Goal: Navigation & Orientation: Find specific page/section

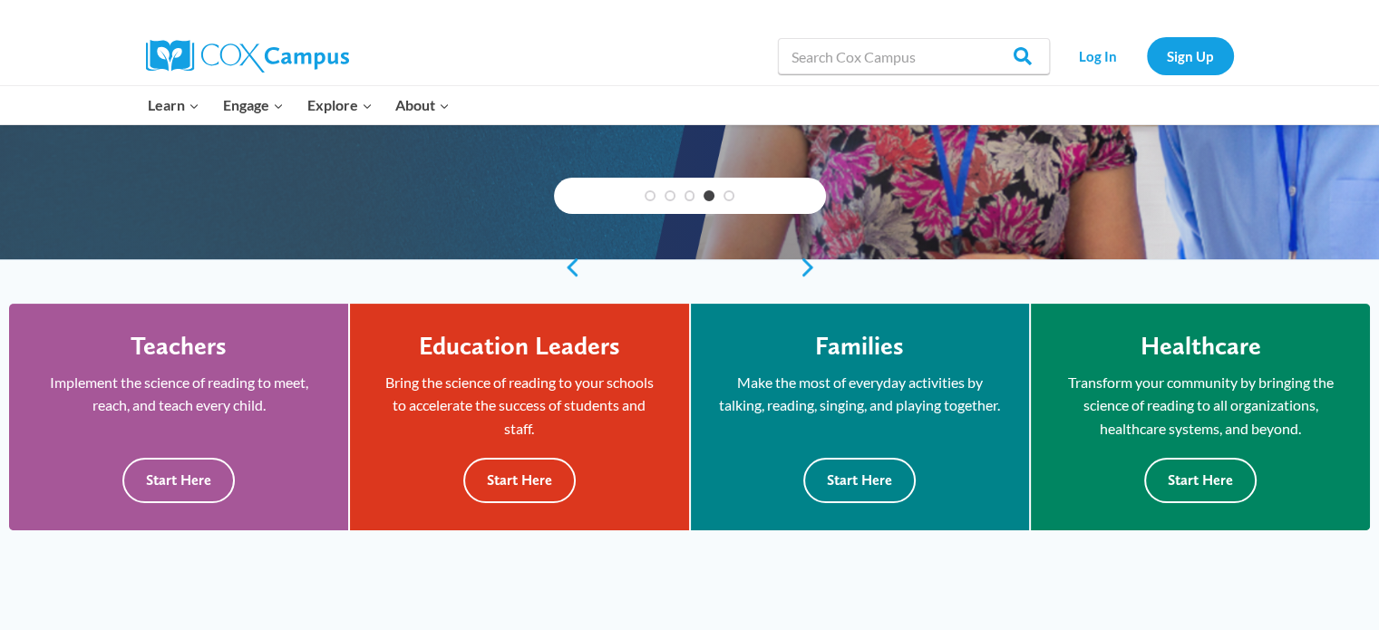
scroll to position [339, 0]
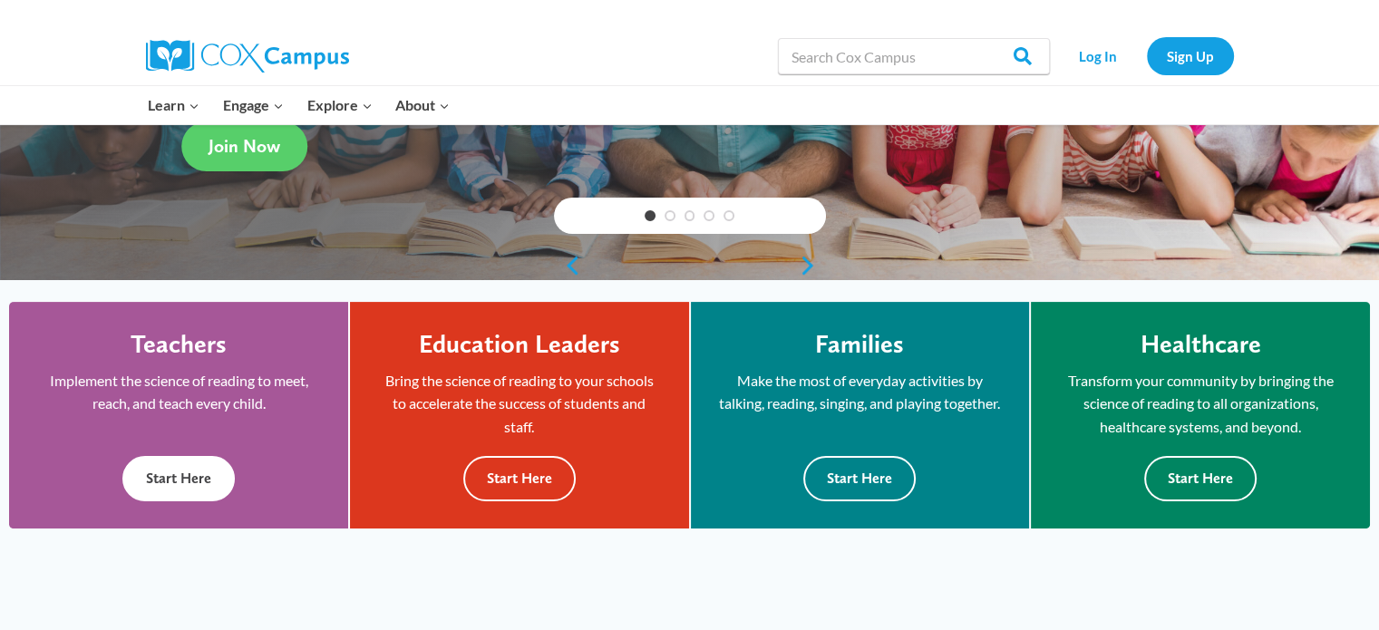
click at [190, 480] on button "Start Here" at bounding box center [178, 478] width 112 height 44
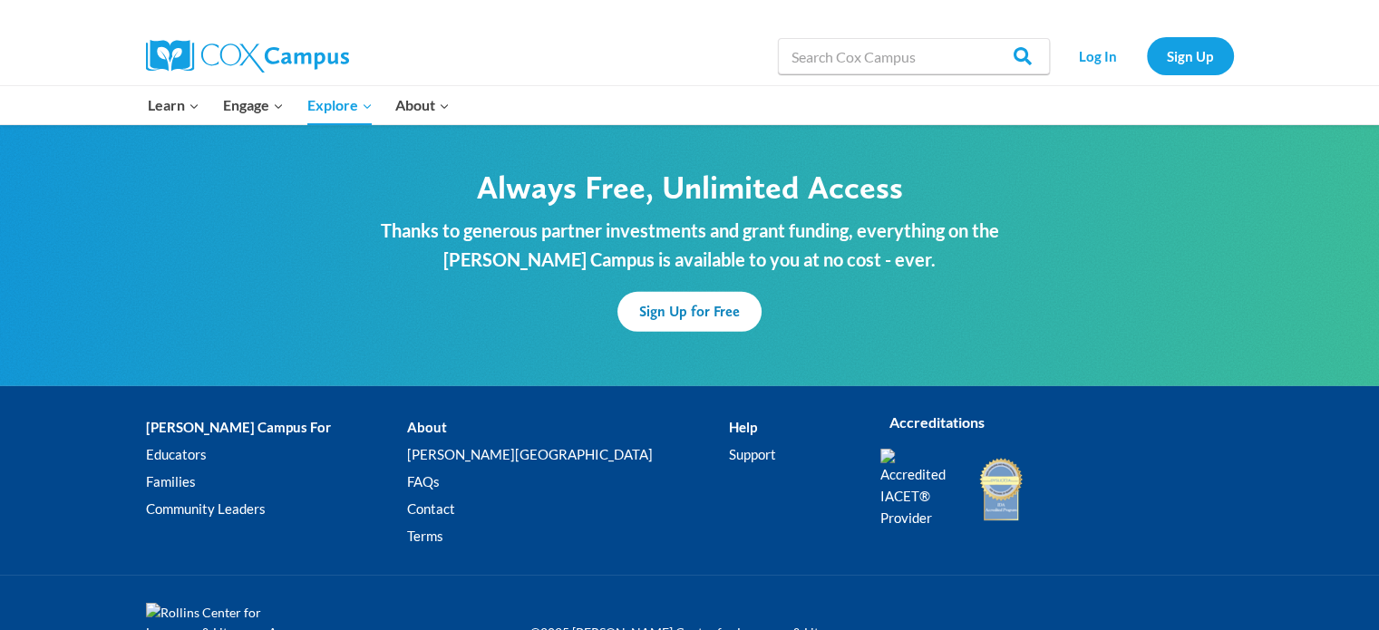
scroll to position [5503, 0]
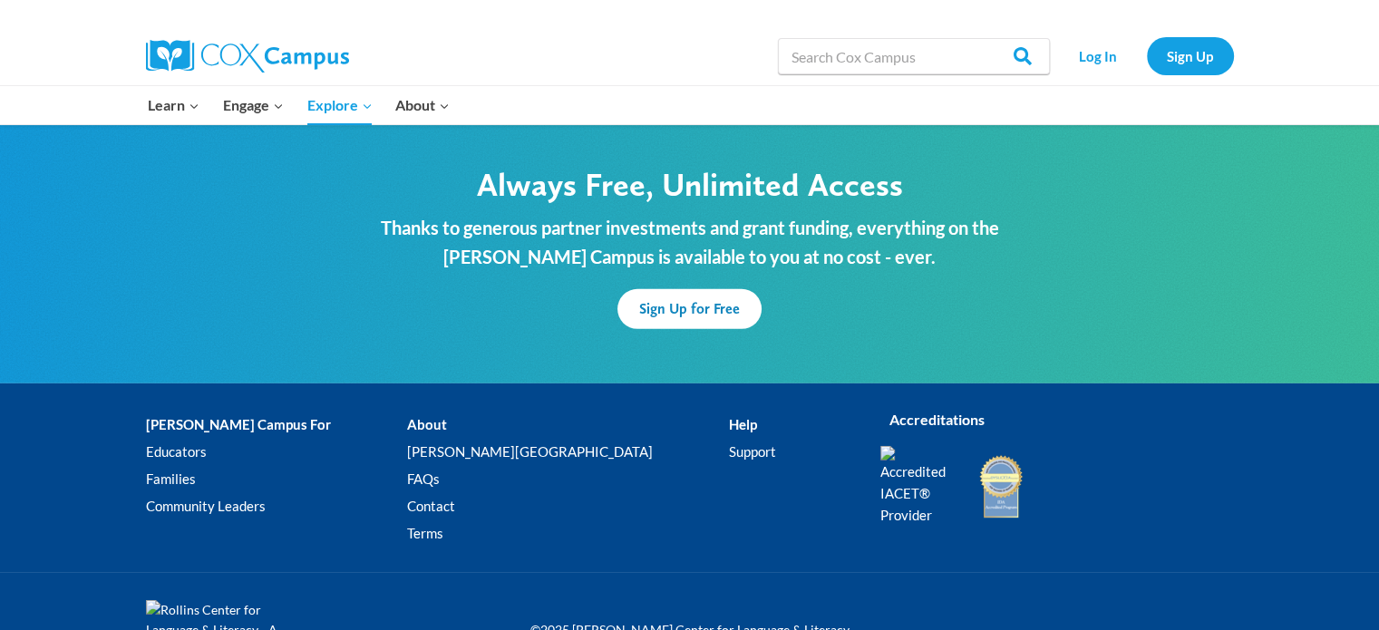
click at [944, 446] on img at bounding box center [918, 486] width 77 height 80
